Goal: Information Seeking & Learning: Check status

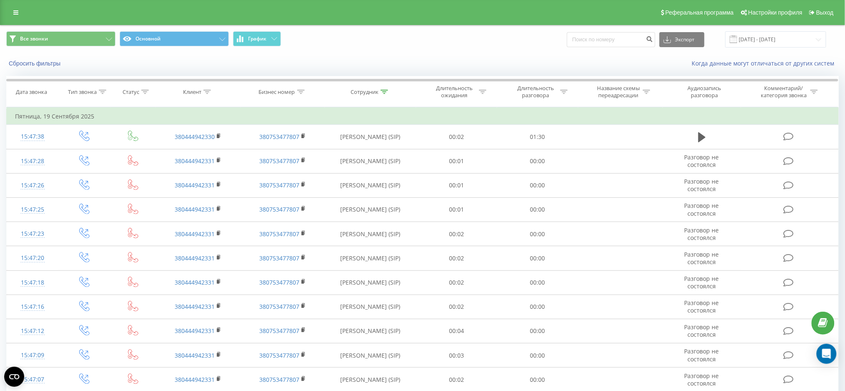
click at [395, 53] on div "Сбросить фильтры Когда данные могут отличаться от других систем" at bounding box center [422, 63] width 844 height 20
click at [487, 47] on div "Все звонки Основной График Экспорт .csv .xls .xlsx 11.09.2025 - 22.09.2025" at bounding box center [422, 39] width 832 height 16
click at [754, 39] on input "[DATE] - [DATE]" at bounding box center [775, 39] width 101 height 16
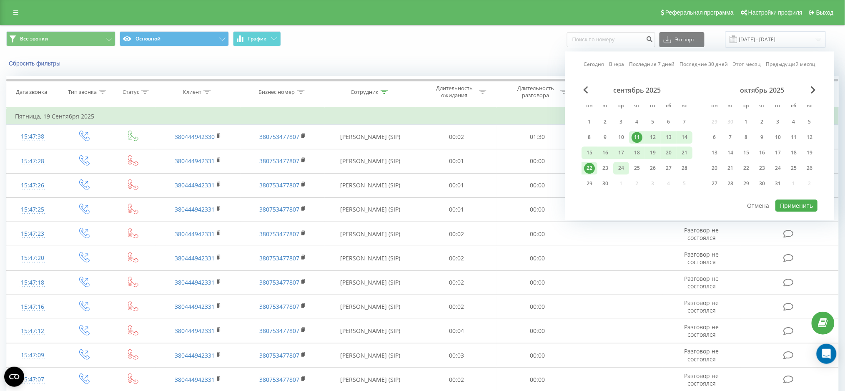
click at [622, 168] on div "24" at bounding box center [621, 168] width 11 height 11
click at [589, 150] on div "15" at bounding box center [589, 152] width 11 height 11
click at [802, 203] on button "Применить" at bounding box center [796, 205] width 42 height 12
type input "15.09.2025 - 24.09.2025"
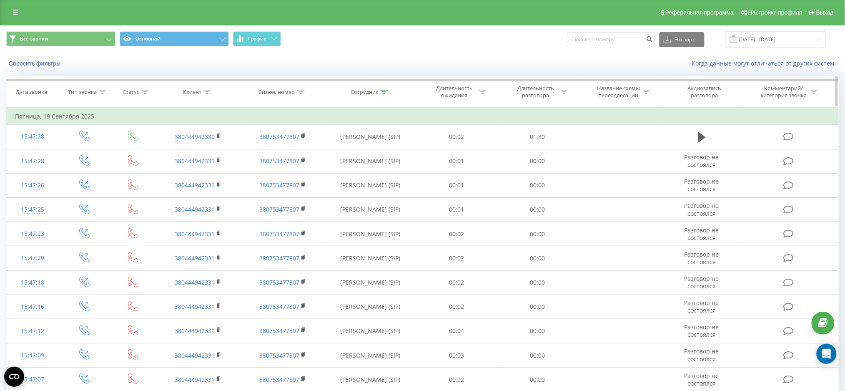
click at [392, 92] on div "Сотрудник" at bounding box center [370, 91] width 91 height 7
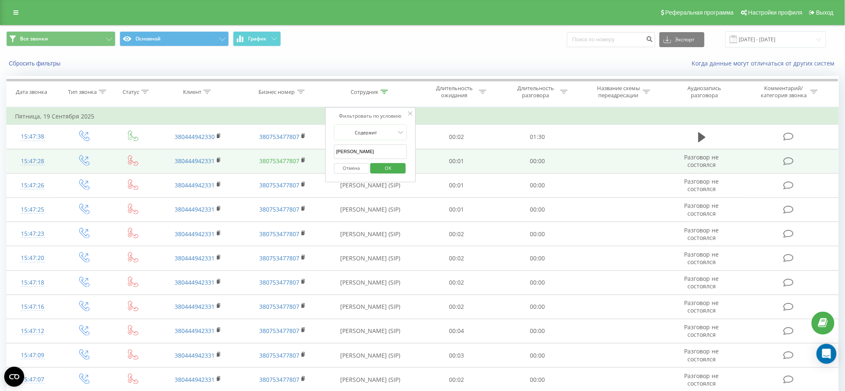
drag, startPoint x: 369, startPoint y: 156, endPoint x: 297, endPoint y: 157, distance: 72.1
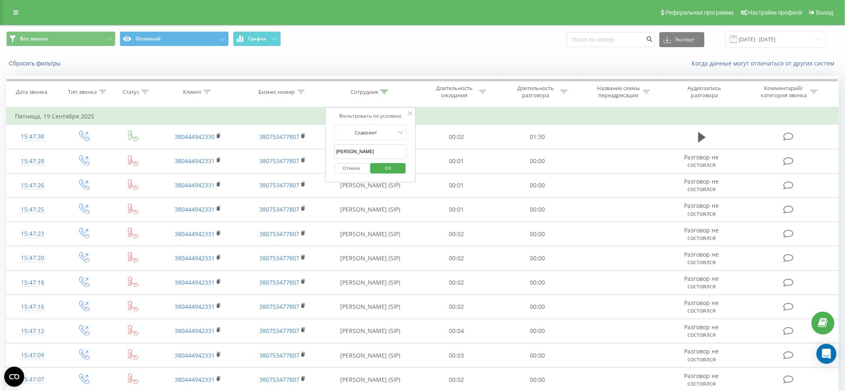
type input "смирнов"
click at [391, 165] on span "OK" at bounding box center [387, 167] width 23 height 13
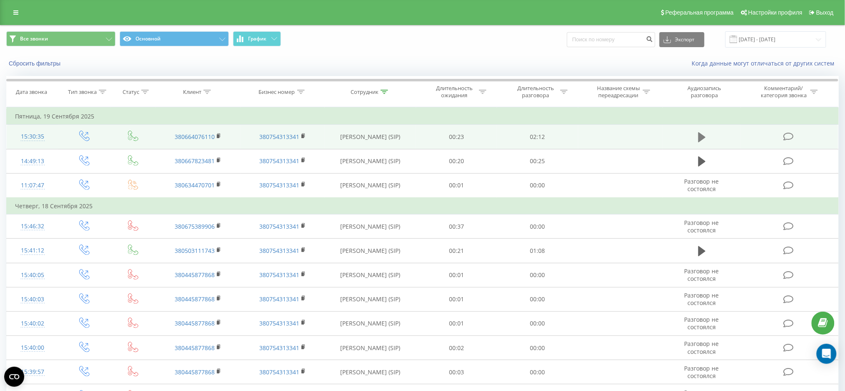
click at [699, 134] on icon at bounding box center [702, 137] width 8 height 10
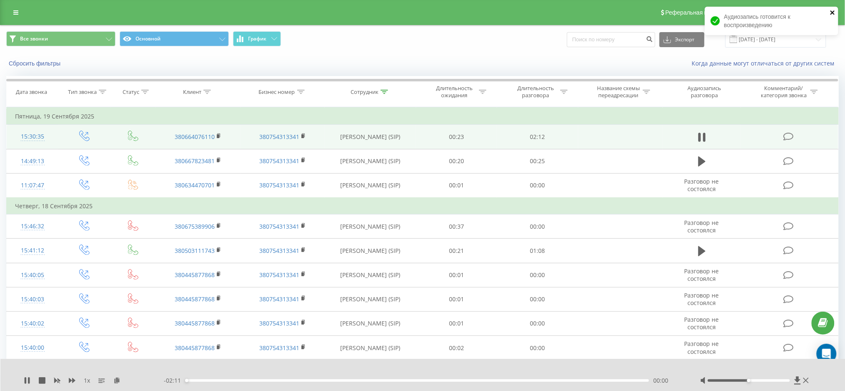
click at [835, 11] on icon "close" at bounding box center [832, 12] width 4 height 4
drag, startPoint x: 750, startPoint y: 382, endPoint x: 762, endPoint y: 380, distance: 11.8
click at [762, 380] on div at bounding box center [755, 380] width 110 height 8
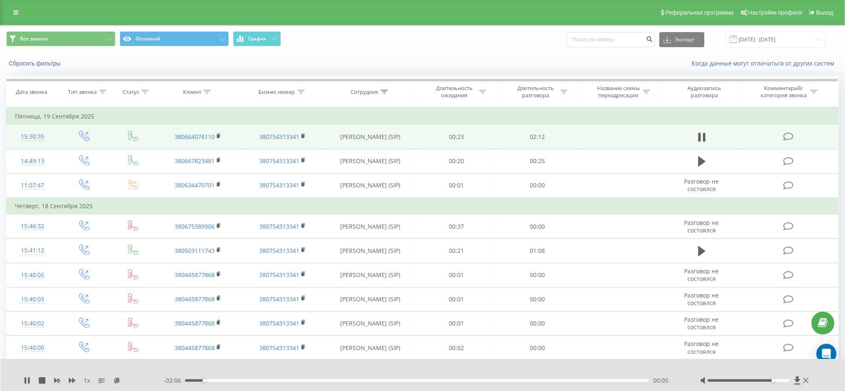
drag, startPoint x: 746, startPoint y: 380, endPoint x: 774, endPoint y: 380, distance: 28.4
click at [774, 380] on div at bounding box center [749, 380] width 82 height 3
click at [466, 40] on div "Все звонки Основной График Экспорт .csv .xls .xlsx 15.09.2025 - 24.09.2025" at bounding box center [422, 39] width 832 height 16
drag, startPoint x: 772, startPoint y: 380, endPoint x: 798, endPoint y: 387, distance: 26.8
click at [796, 386] on div "1 x - 01:54 00:18 00:18" at bounding box center [422, 375] width 845 height 32
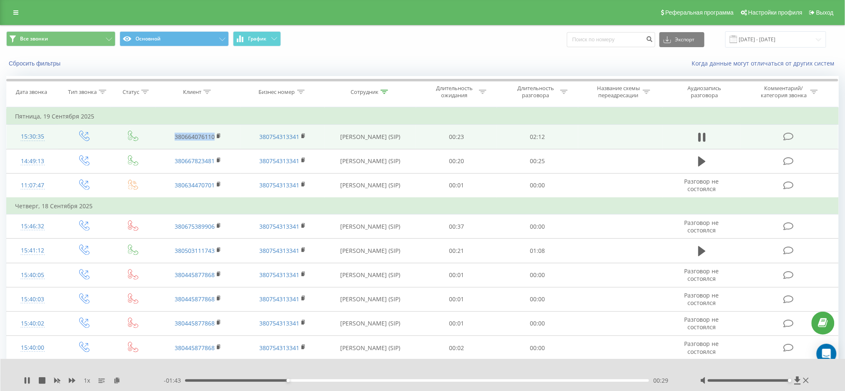
drag, startPoint x: 173, startPoint y: 136, endPoint x: 216, endPoint y: 136, distance: 42.9
click at [216, 136] on td "380664076110" at bounding box center [198, 137] width 85 height 24
copy link "380664076110"
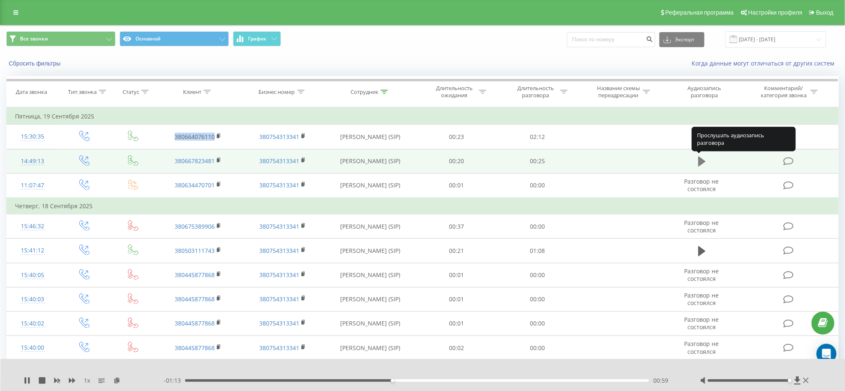
click at [700, 162] on icon at bounding box center [702, 161] width 8 height 10
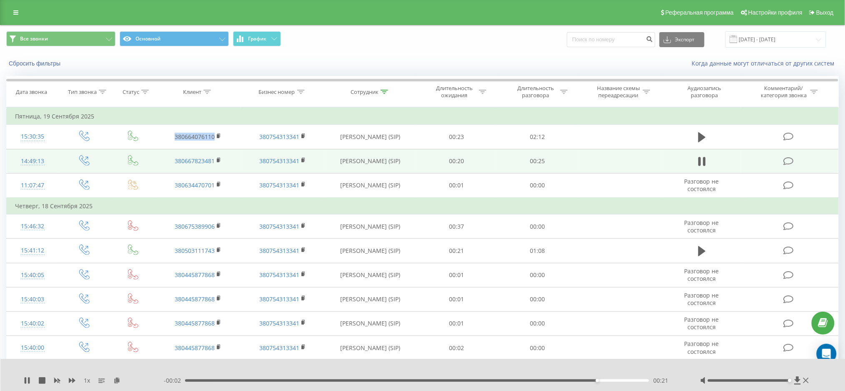
click at [398, 44] on span "Все звонки Основной График" at bounding box center [211, 39] width 410 height 16
click at [426, 52] on div "Все звонки Основной График Экспорт .csv .xls .xlsx 15.09.2025 - 24.09.2025" at bounding box center [422, 39] width 844 height 28
